Goal: Information Seeking & Learning: Learn about a topic

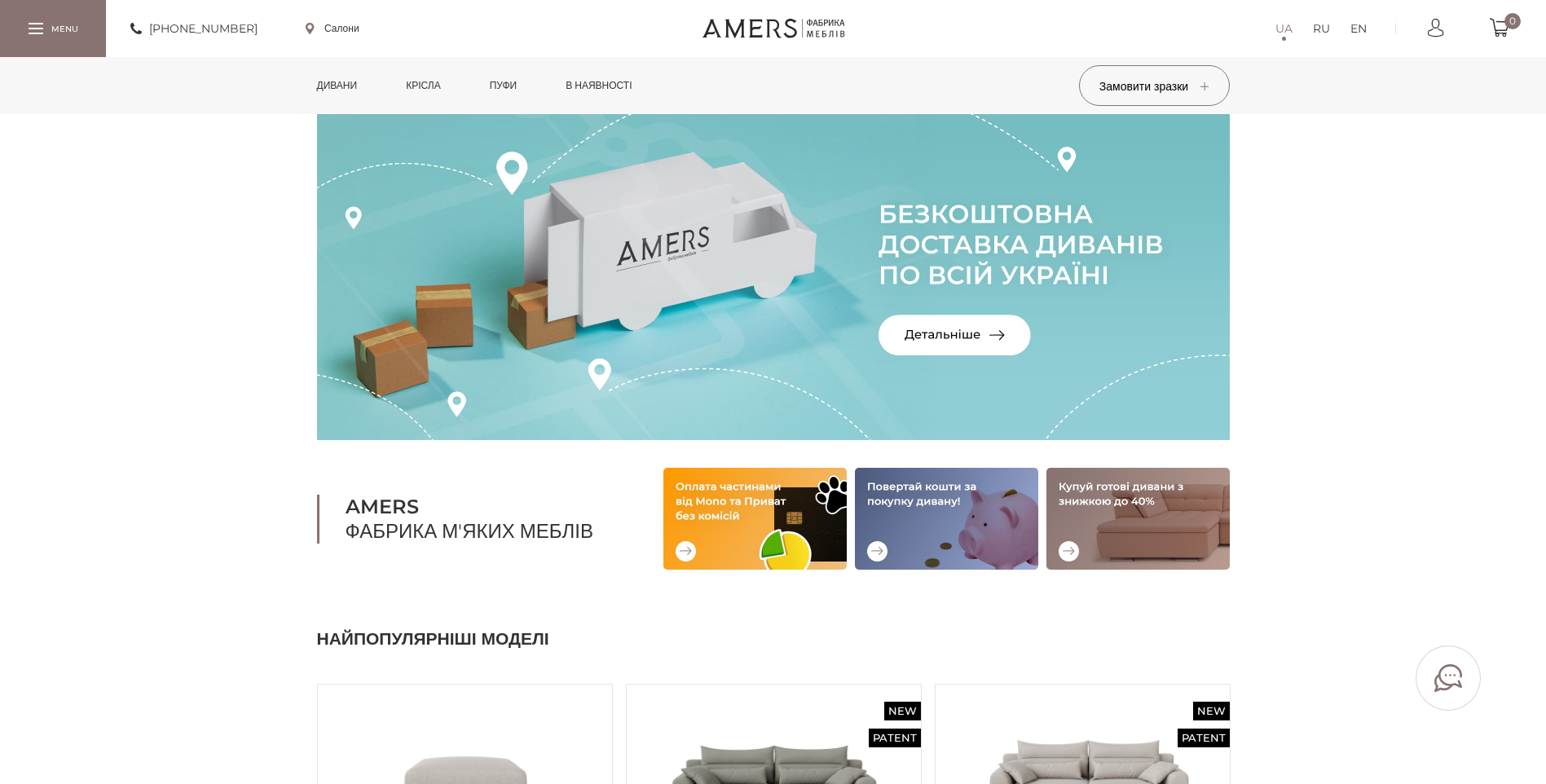
click at [347, 83] on link "Дивани" at bounding box center [337, 85] width 65 height 57
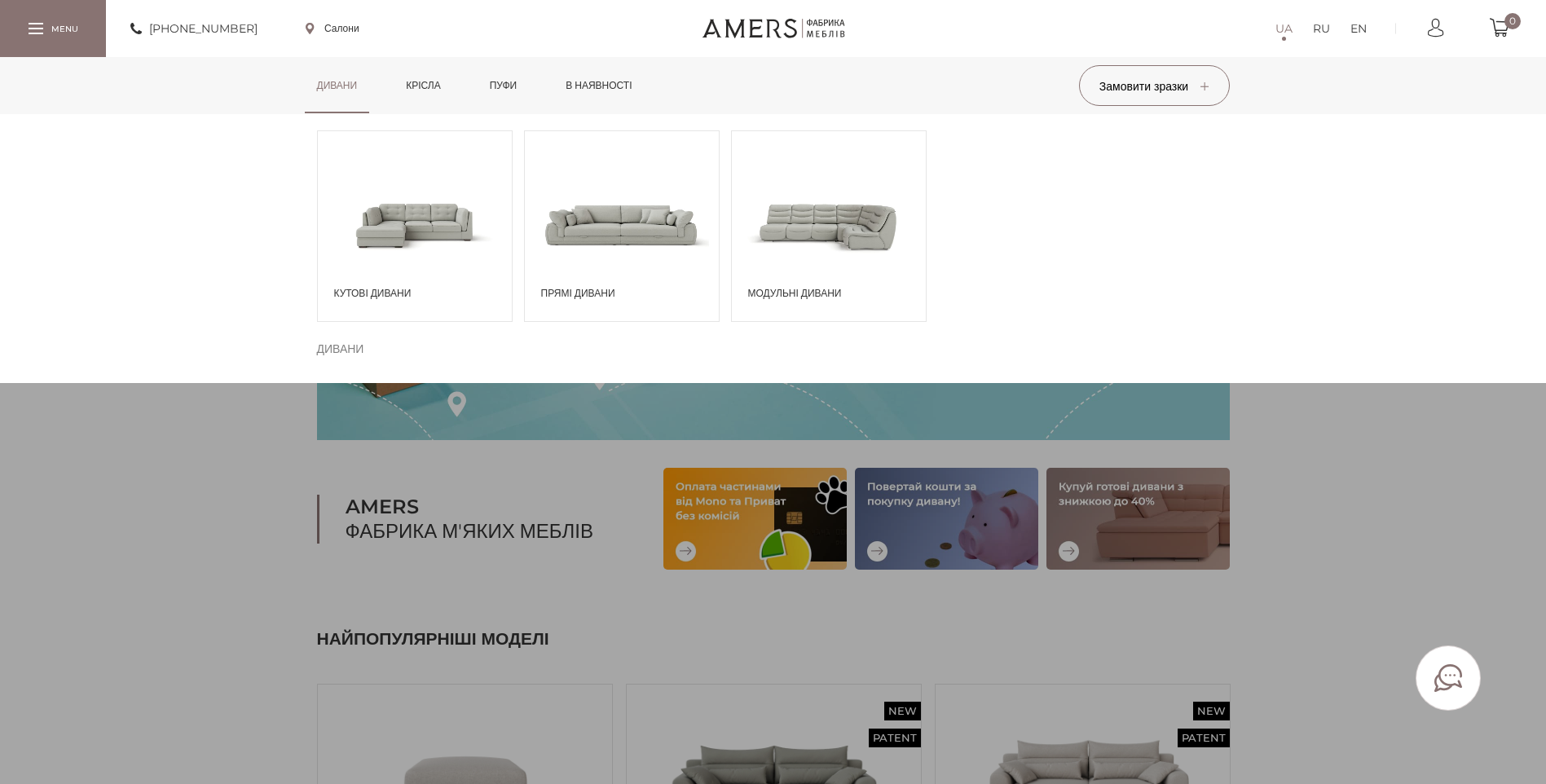
click at [403, 224] on span at bounding box center [414, 224] width 194 height 113
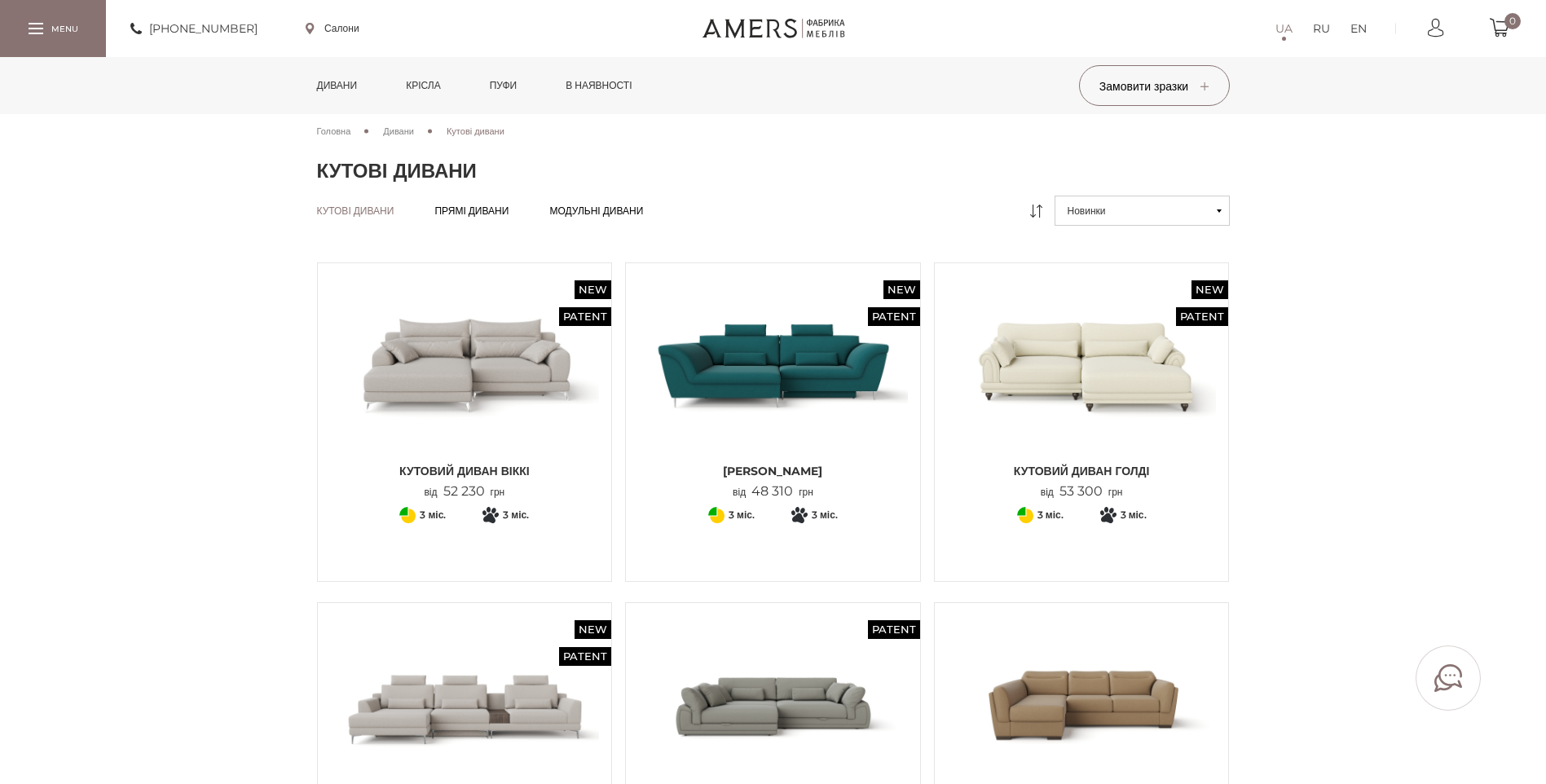
click at [441, 329] on img at bounding box center [465, 364] width 270 height 179
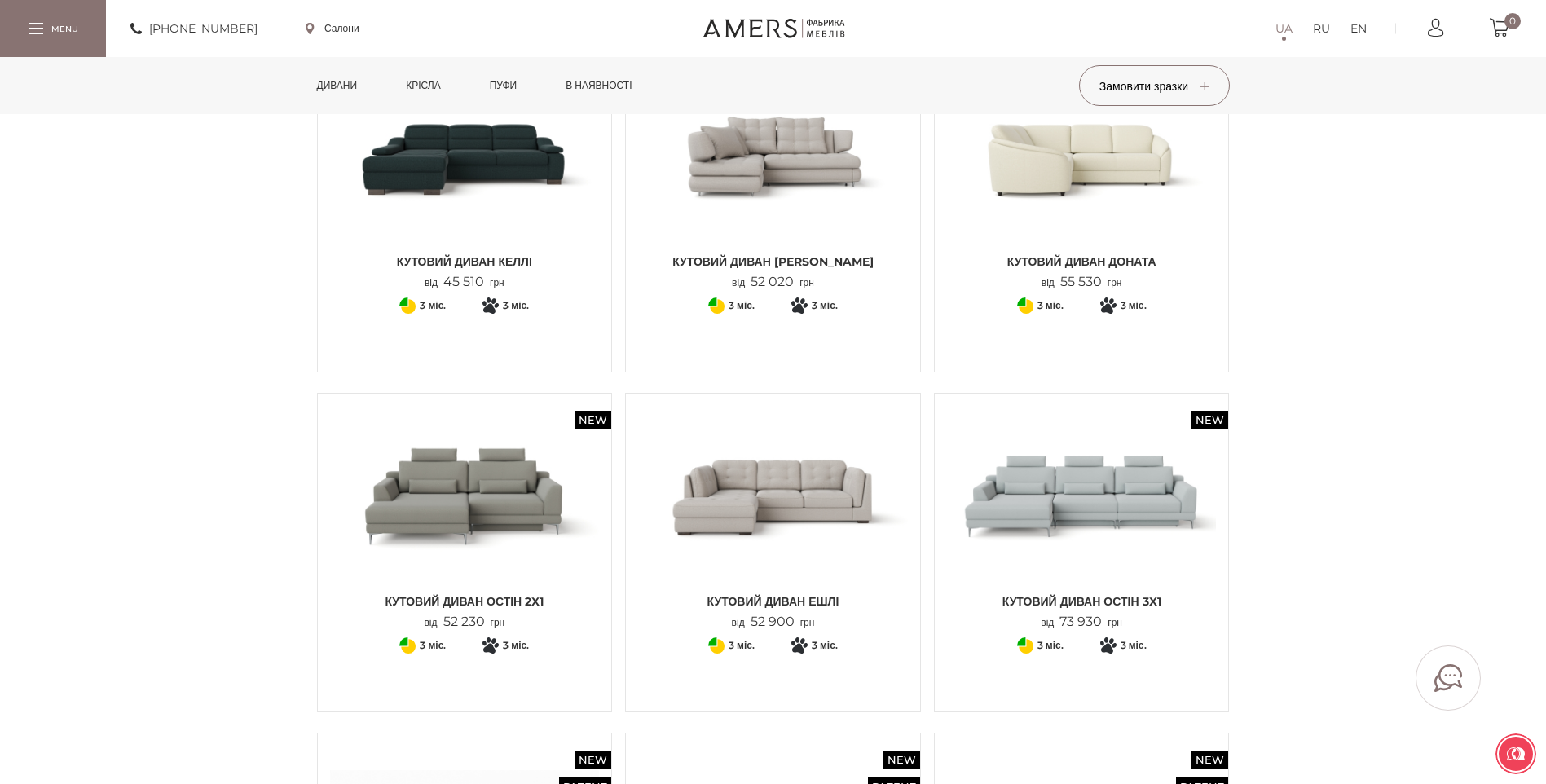
scroll to position [896, 0]
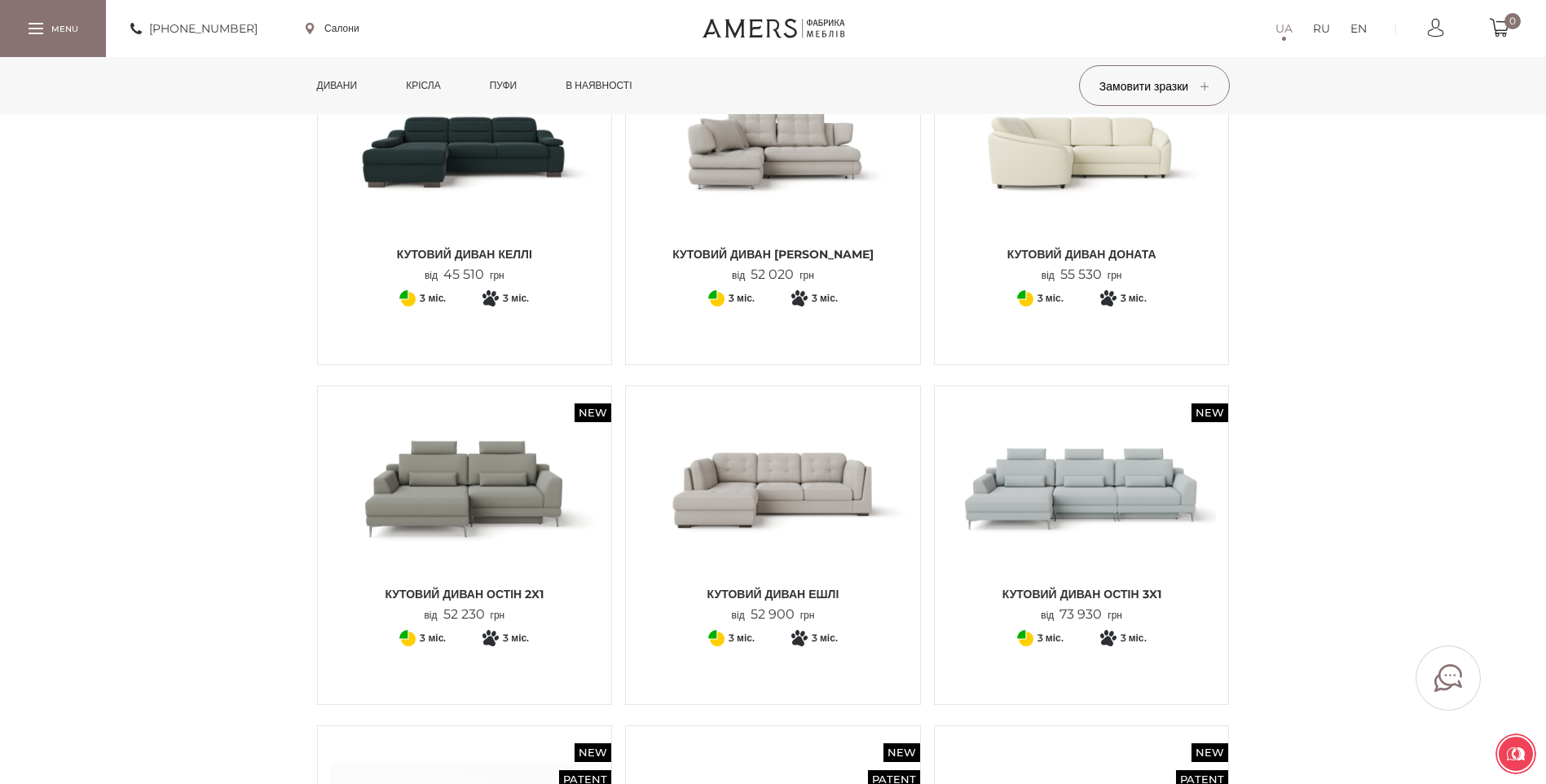
click at [717, 498] on img at bounding box center [773, 488] width 270 height 179
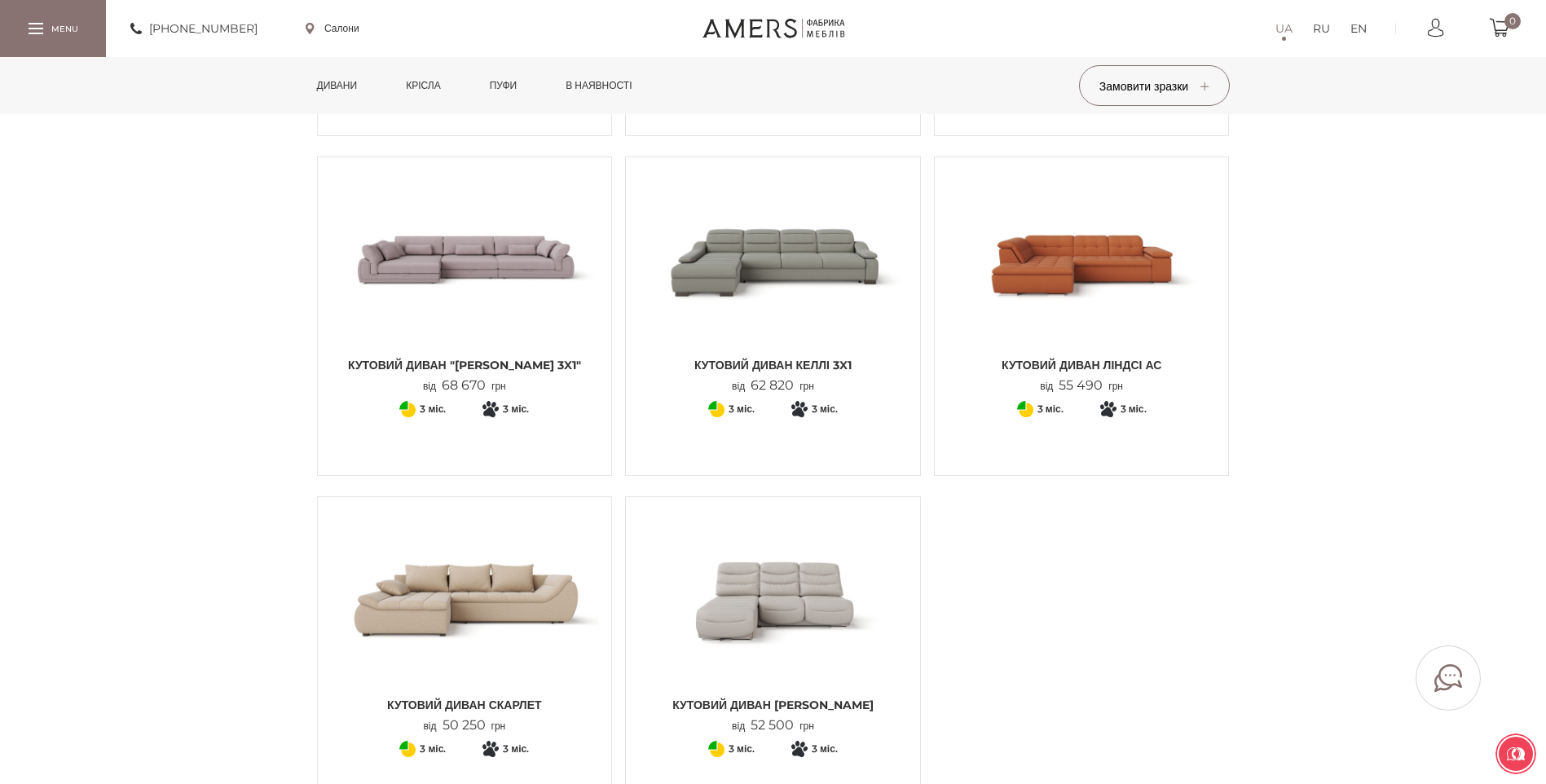
scroll to position [1629, 0]
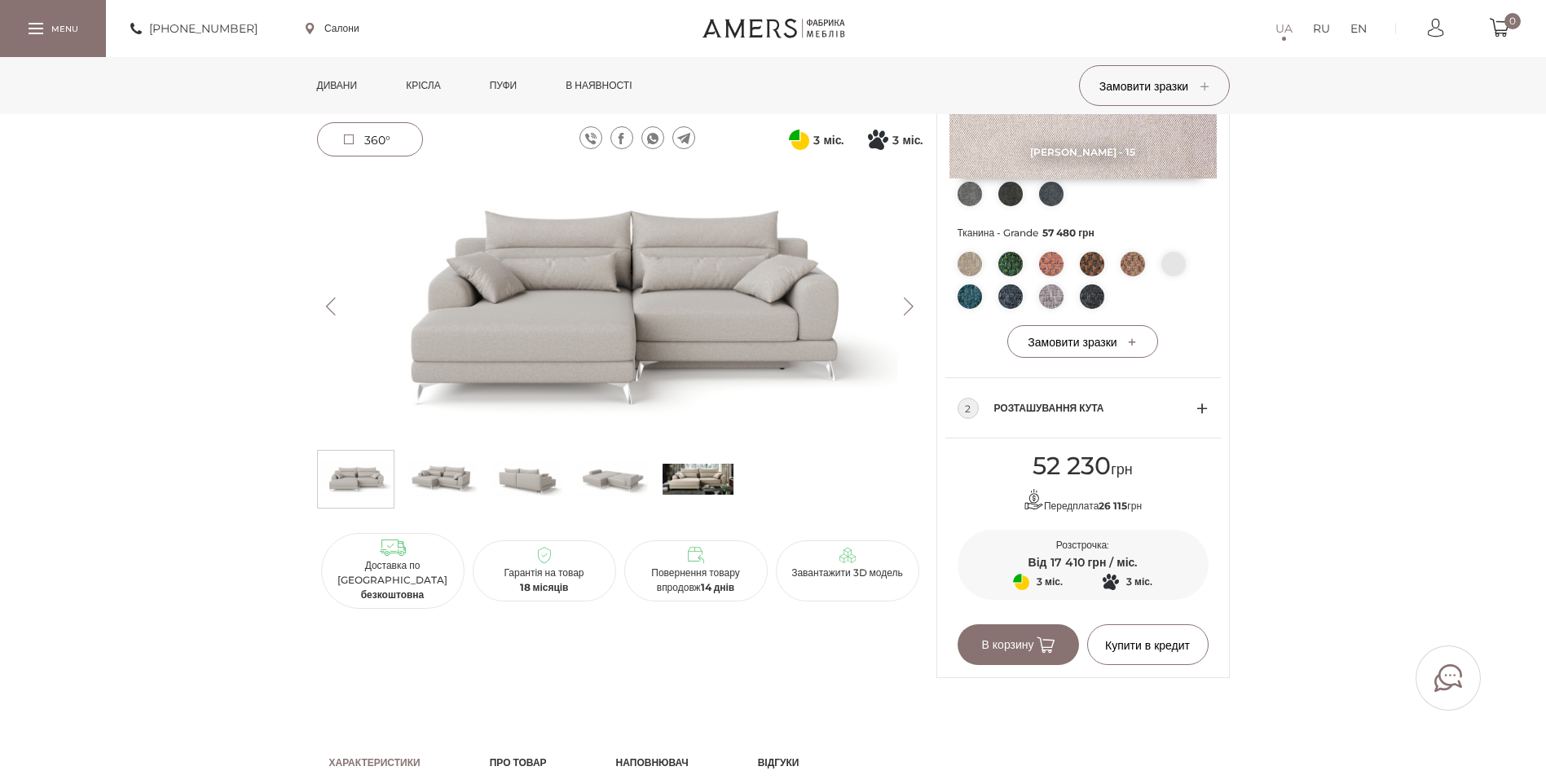
scroll to position [570, 0]
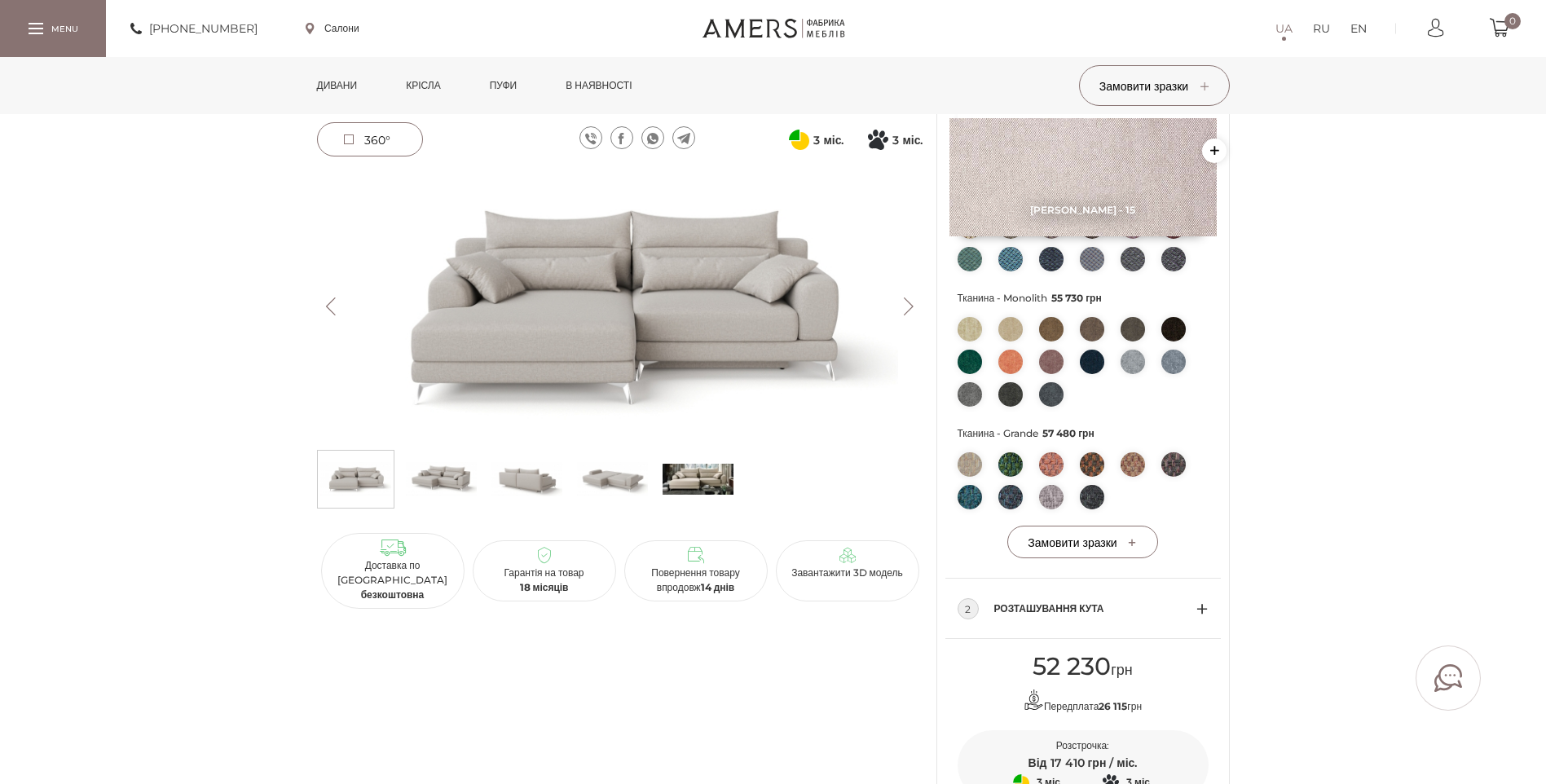
click at [692, 476] on img at bounding box center [697, 479] width 71 height 48
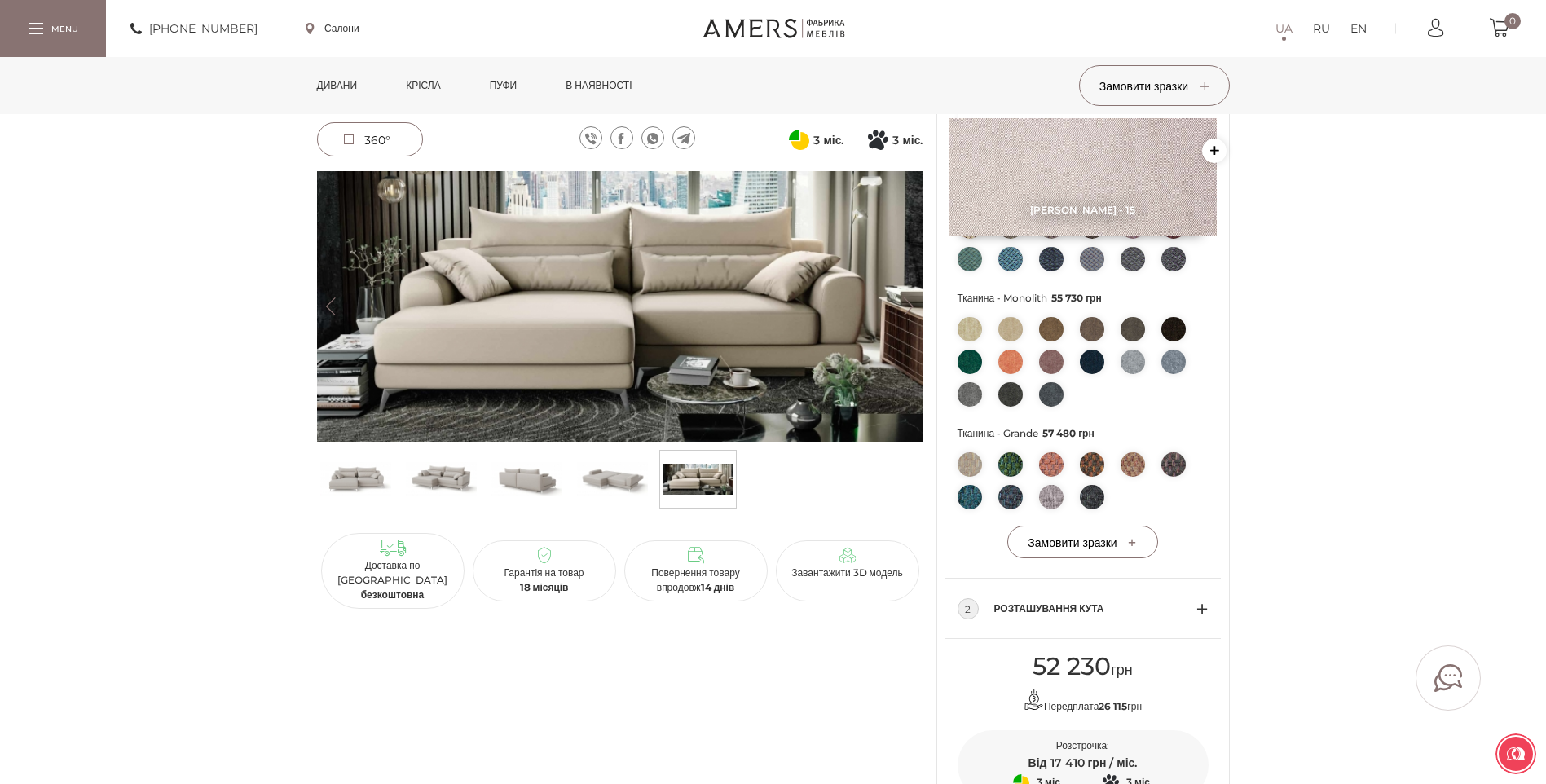
click at [701, 306] on img at bounding box center [620, 306] width 606 height 270
click at [685, 300] on img at bounding box center [620, 306] width 606 height 270
click at [446, 478] on img at bounding box center [440, 479] width 71 height 48
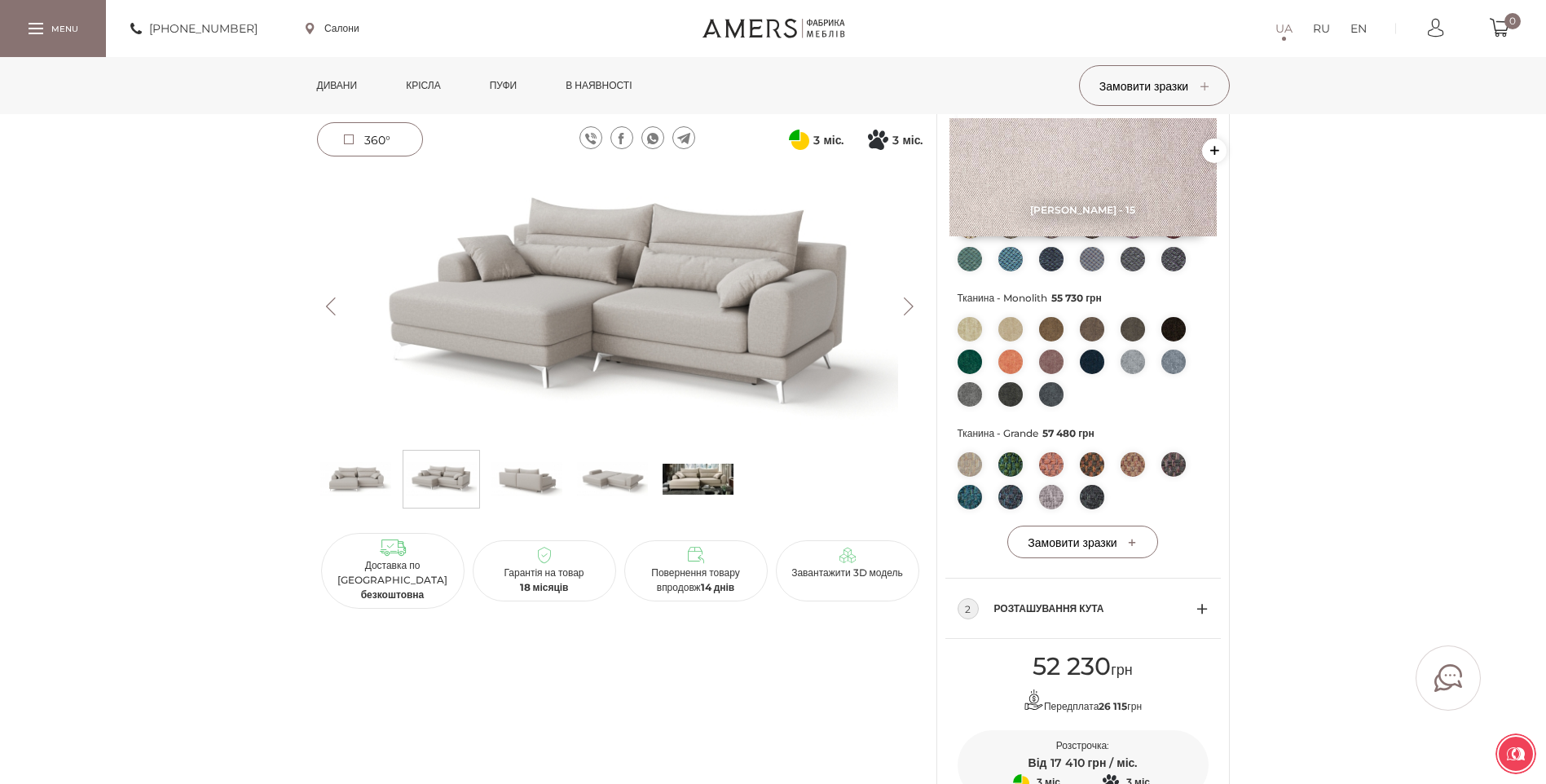
click at [498, 286] on img at bounding box center [620, 306] width 606 height 270
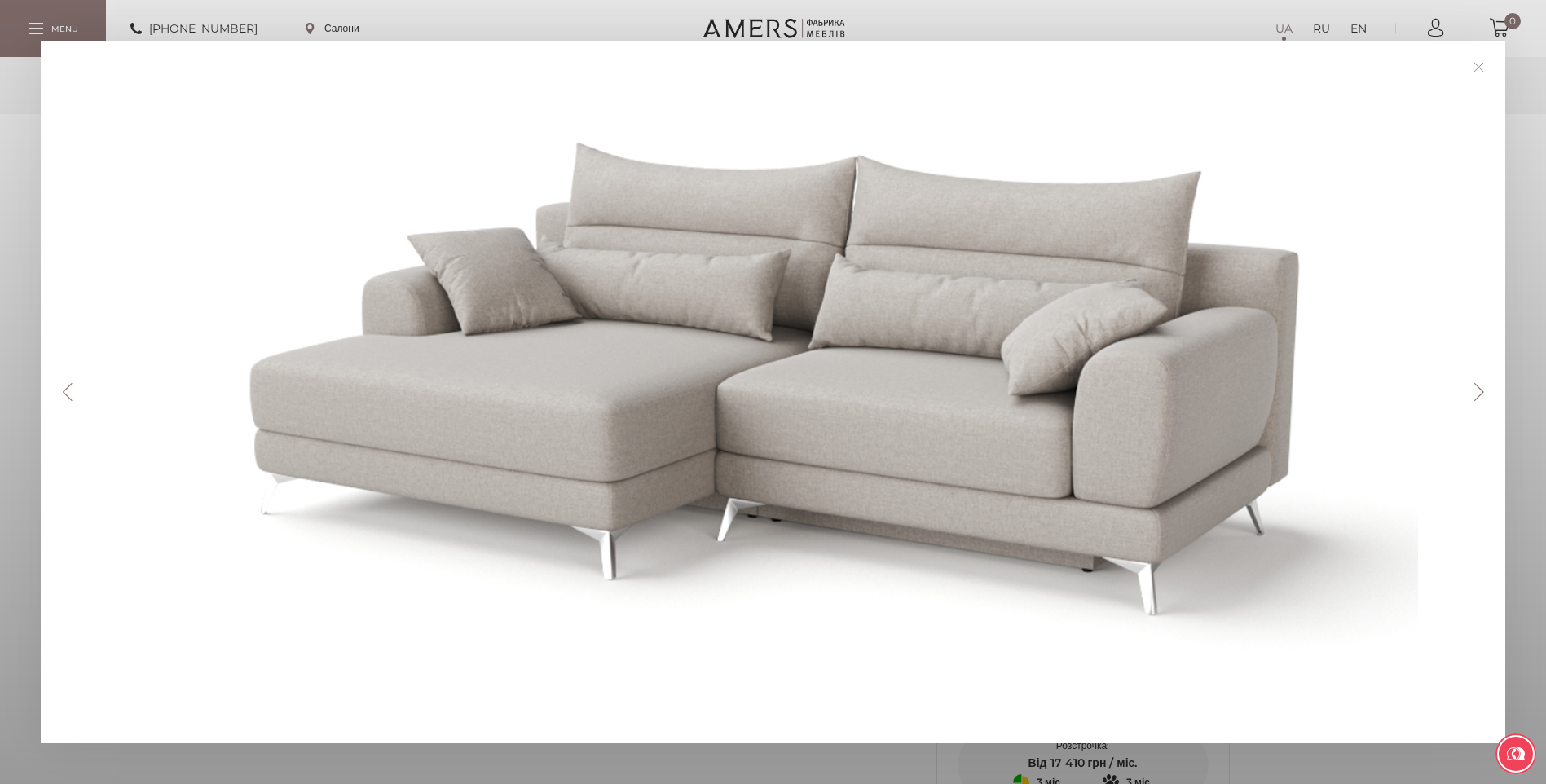
click at [1489, 389] on button "Next" at bounding box center [1477, 392] width 28 height 18
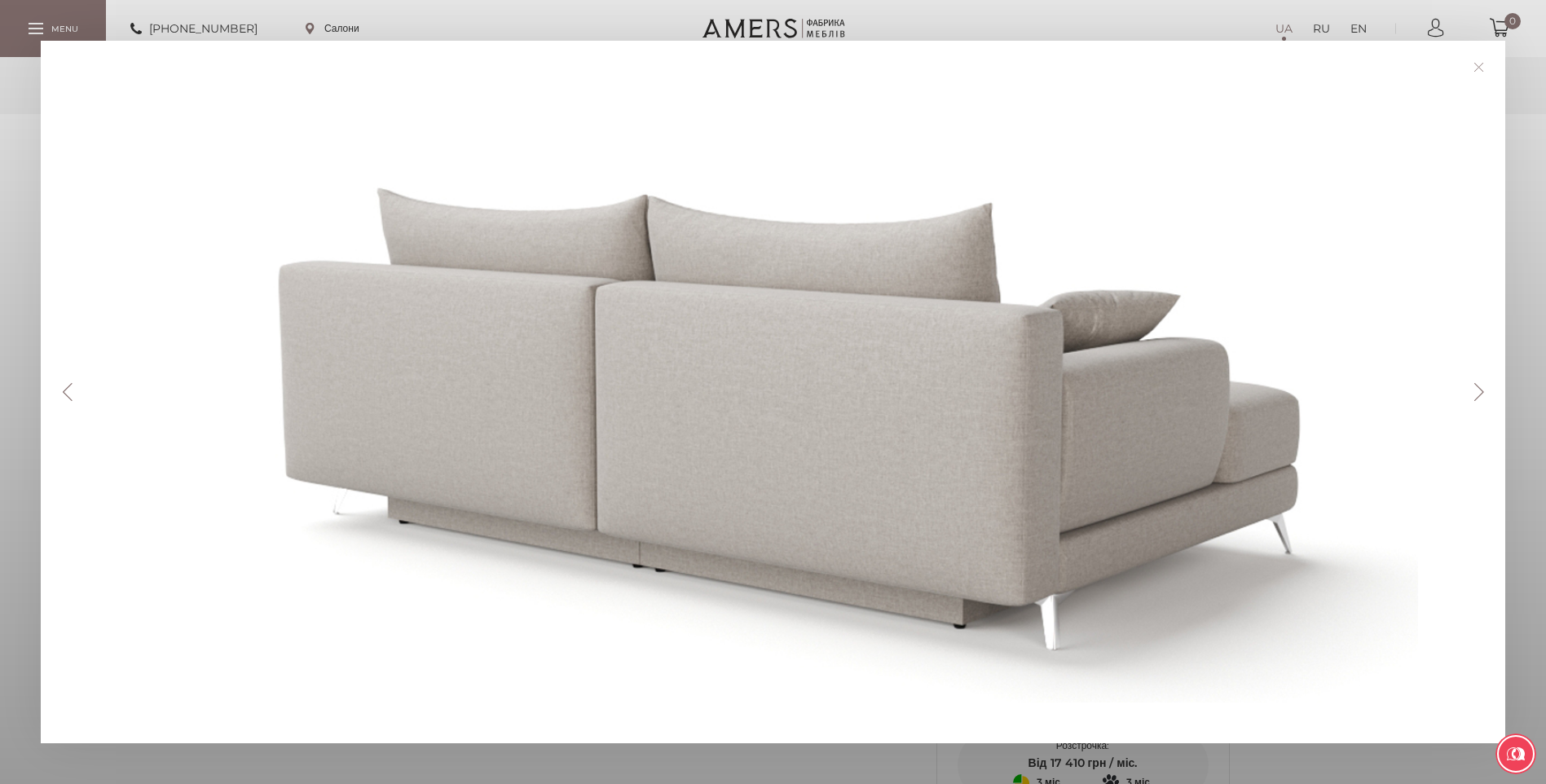
click at [1489, 389] on button "Next" at bounding box center [1477, 392] width 28 height 18
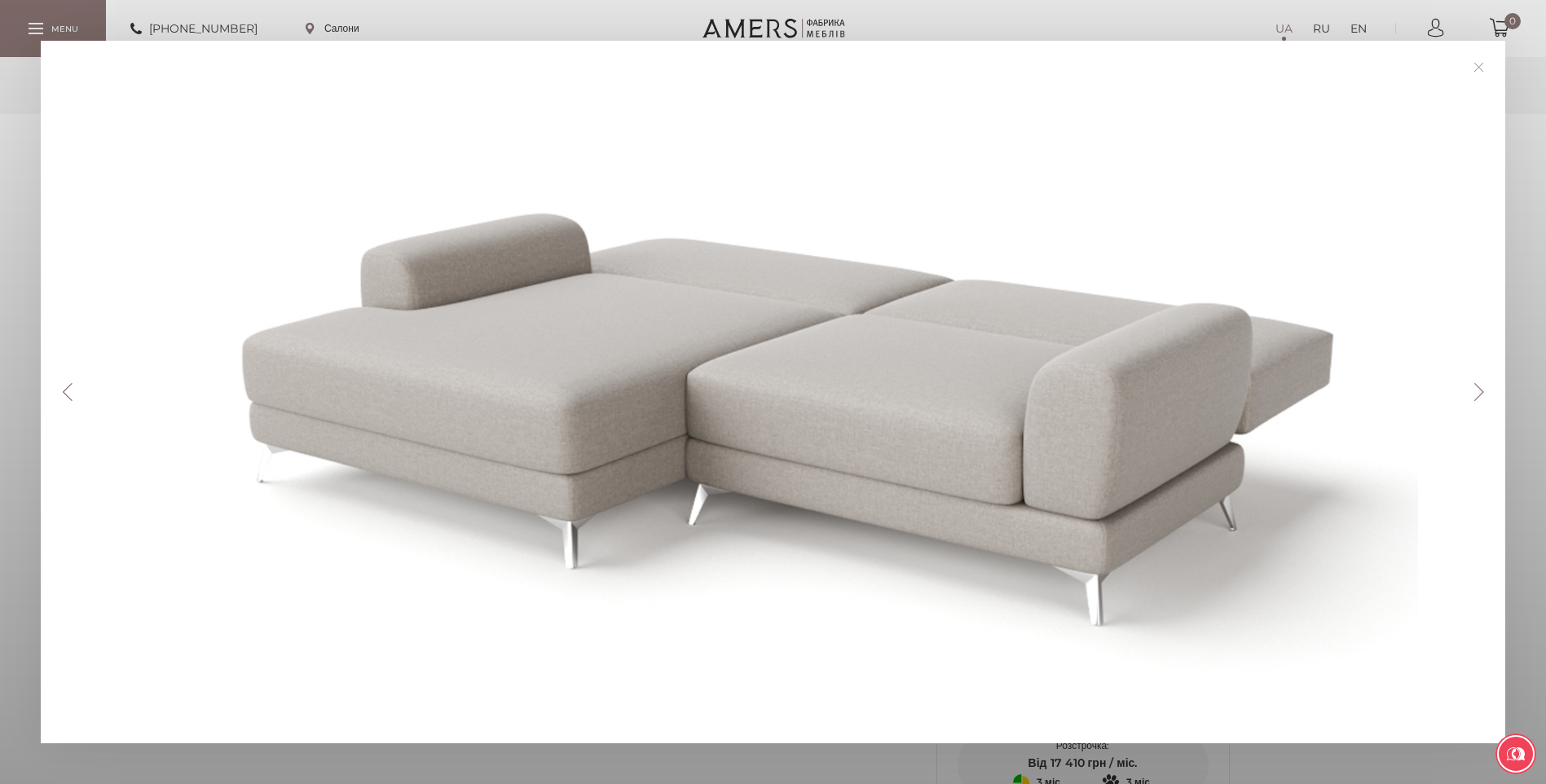
click at [1487, 66] on link at bounding box center [1478, 67] width 25 height 25
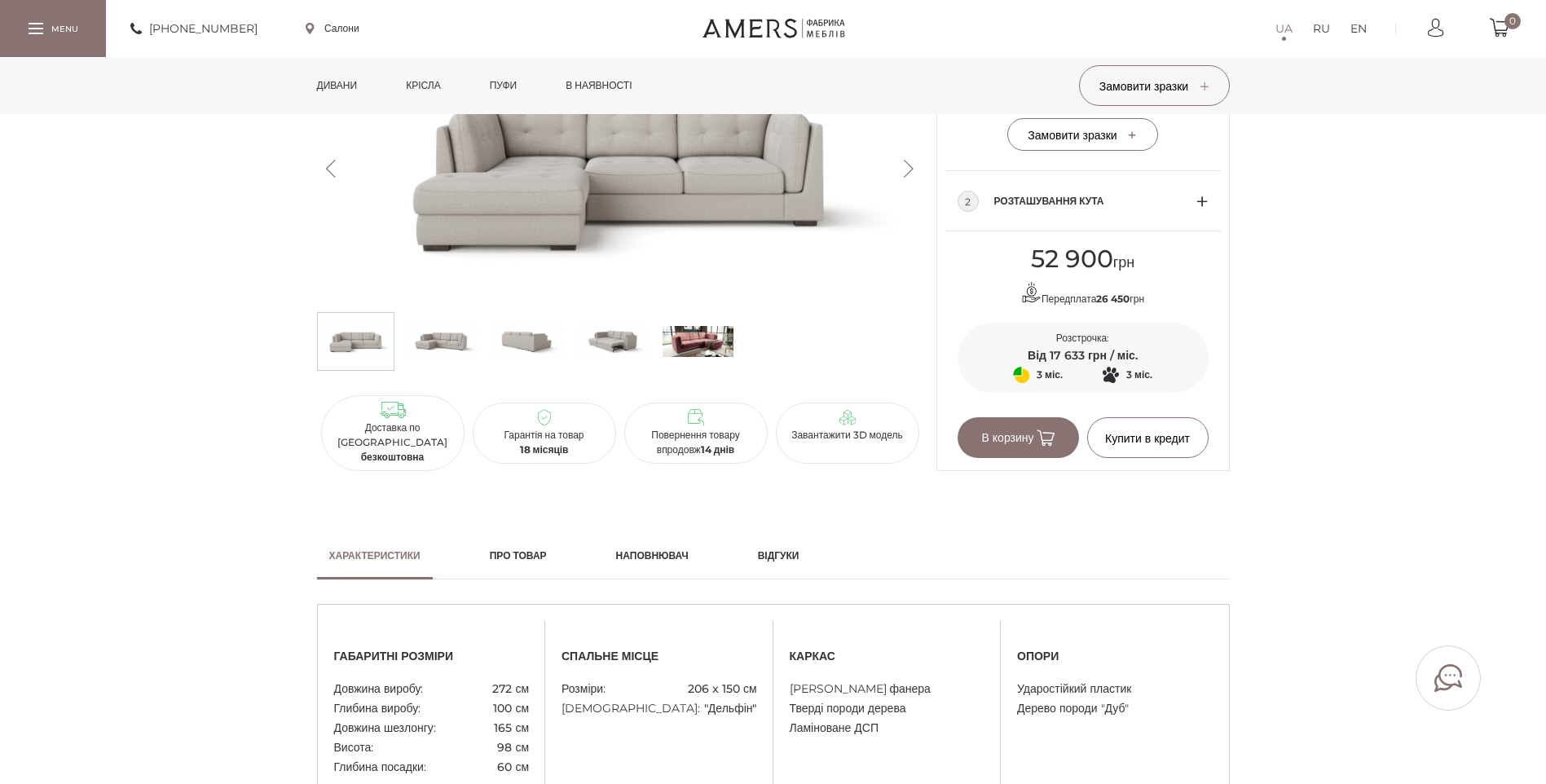
scroll to position [651, 0]
